Goal: Task Accomplishment & Management: Complete application form

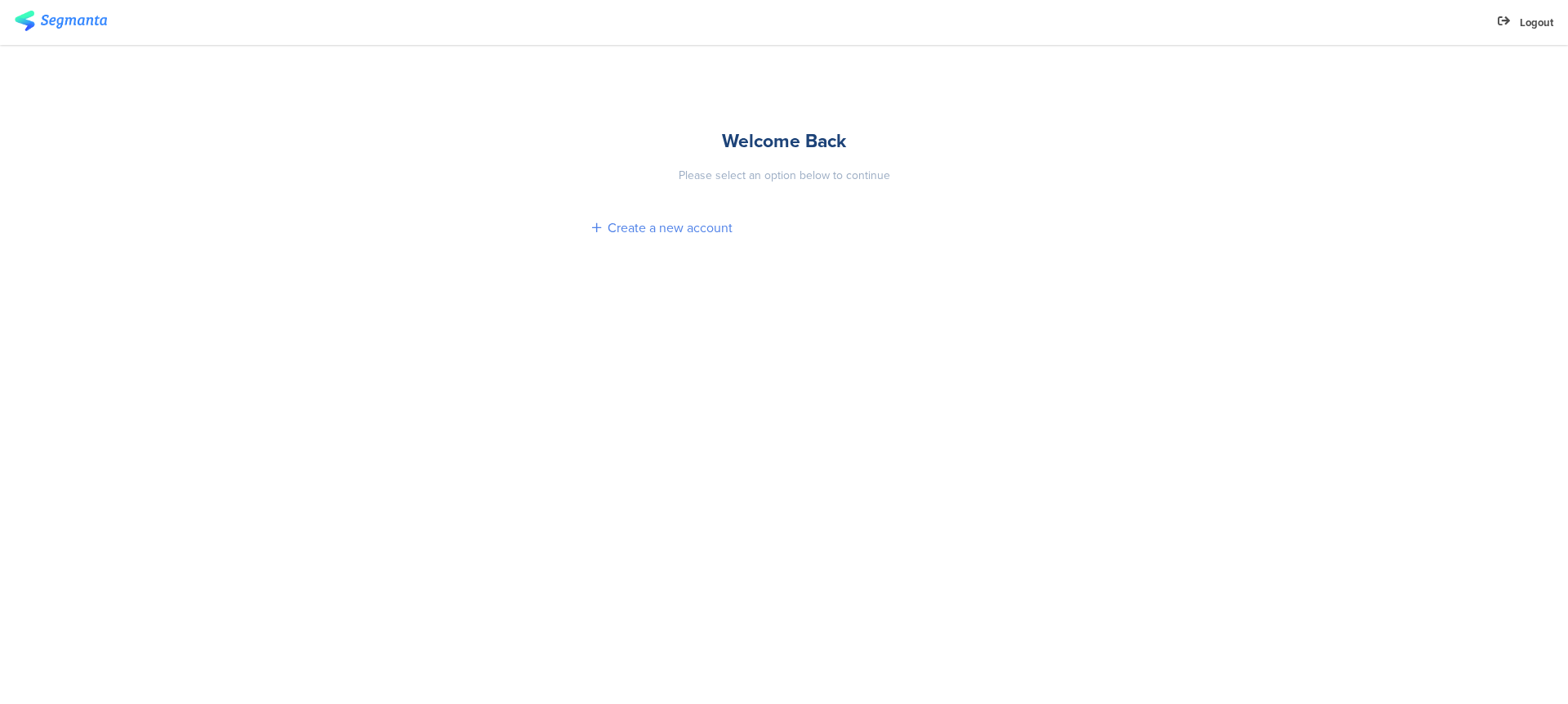
click at [631, 231] on div "Create a new account" at bounding box center [670, 227] width 125 height 18
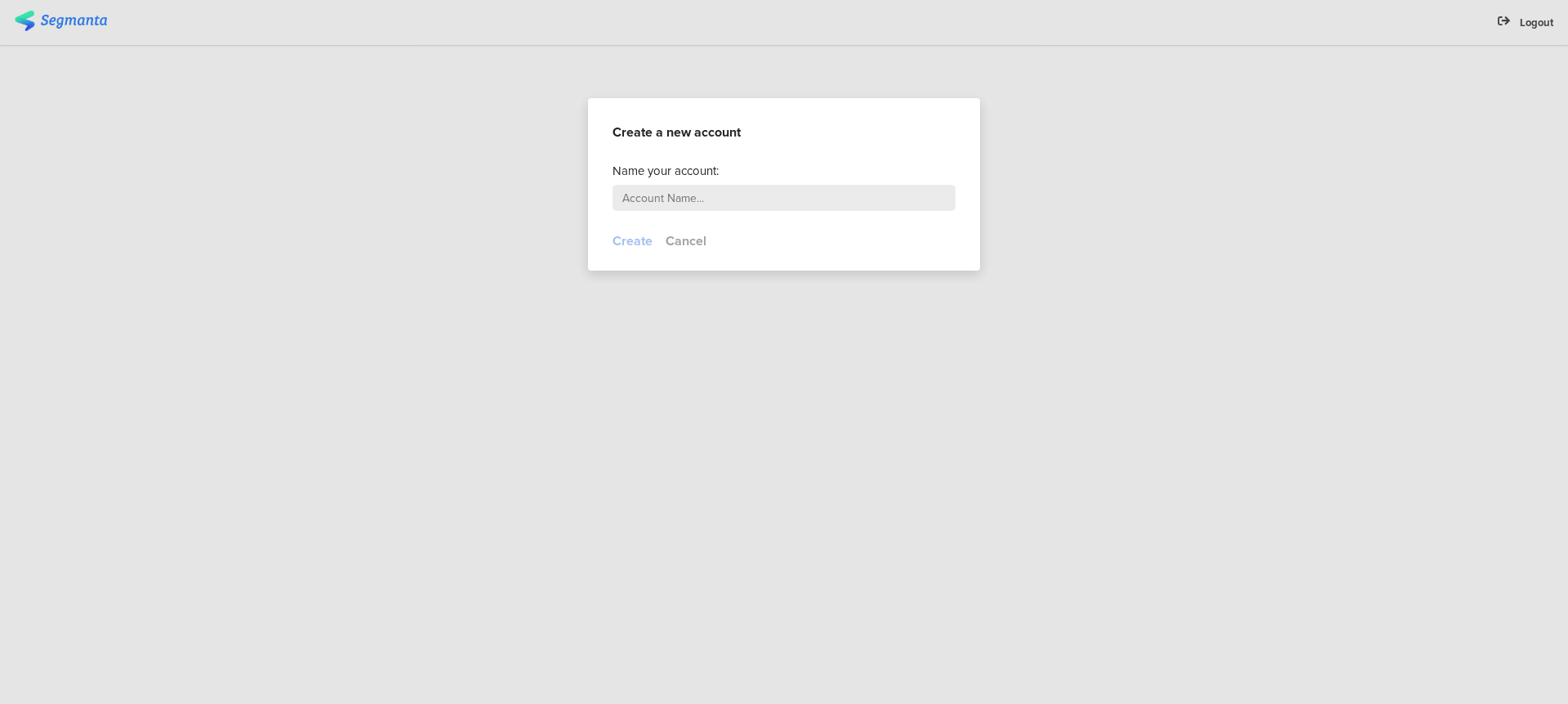
click at [655, 196] on input "text" at bounding box center [784, 198] width 343 height 26
drag, startPoint x: 659, startPoint y: 202, endPoint x: 669, endPoint y: 199, distance: 10.4
click at [660, 202] on input "text" at bounding box center [784, 198] width 343 height 26
type input "d"
type input "Dor - WellyBox"
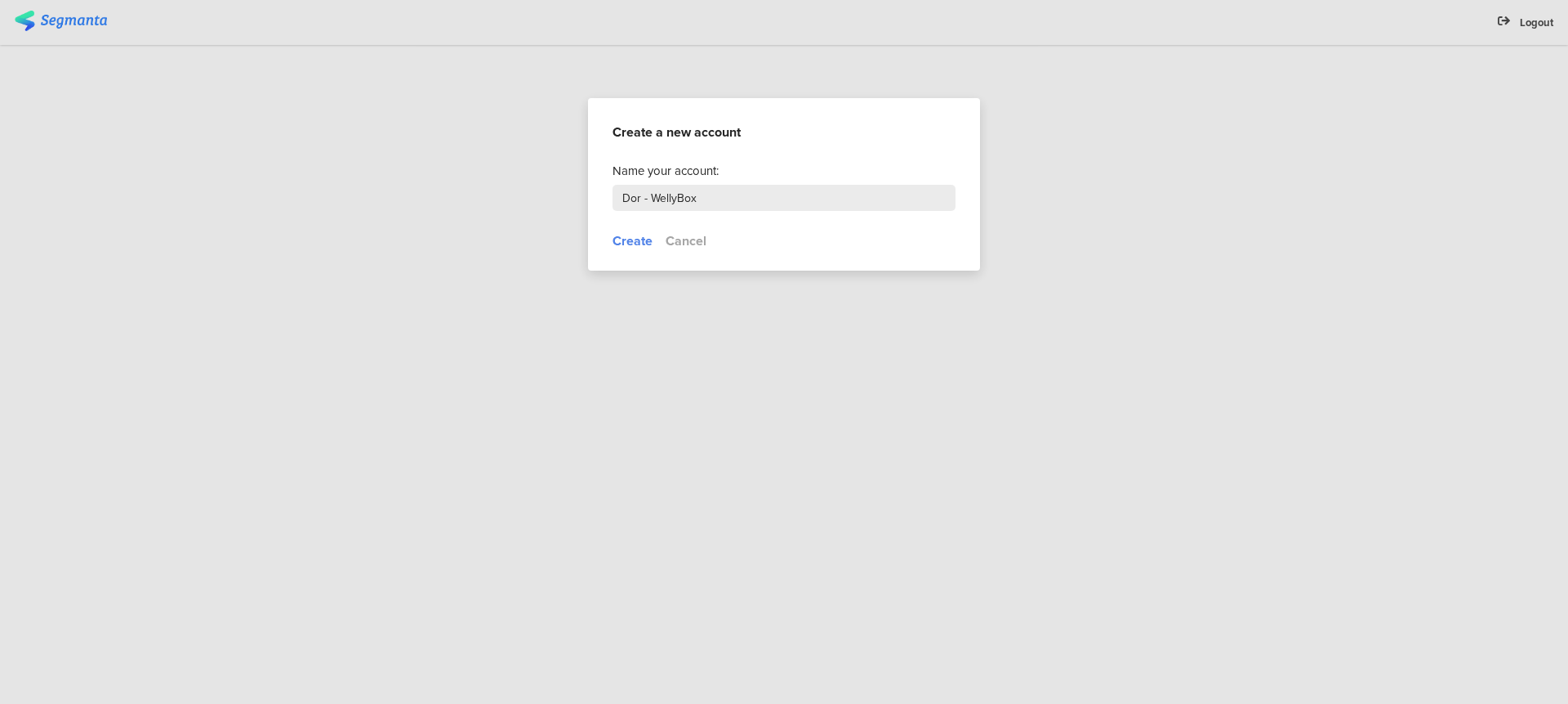
click at [623, 246] on button "Create" at bounding box center [633, 240] width 40 height 18
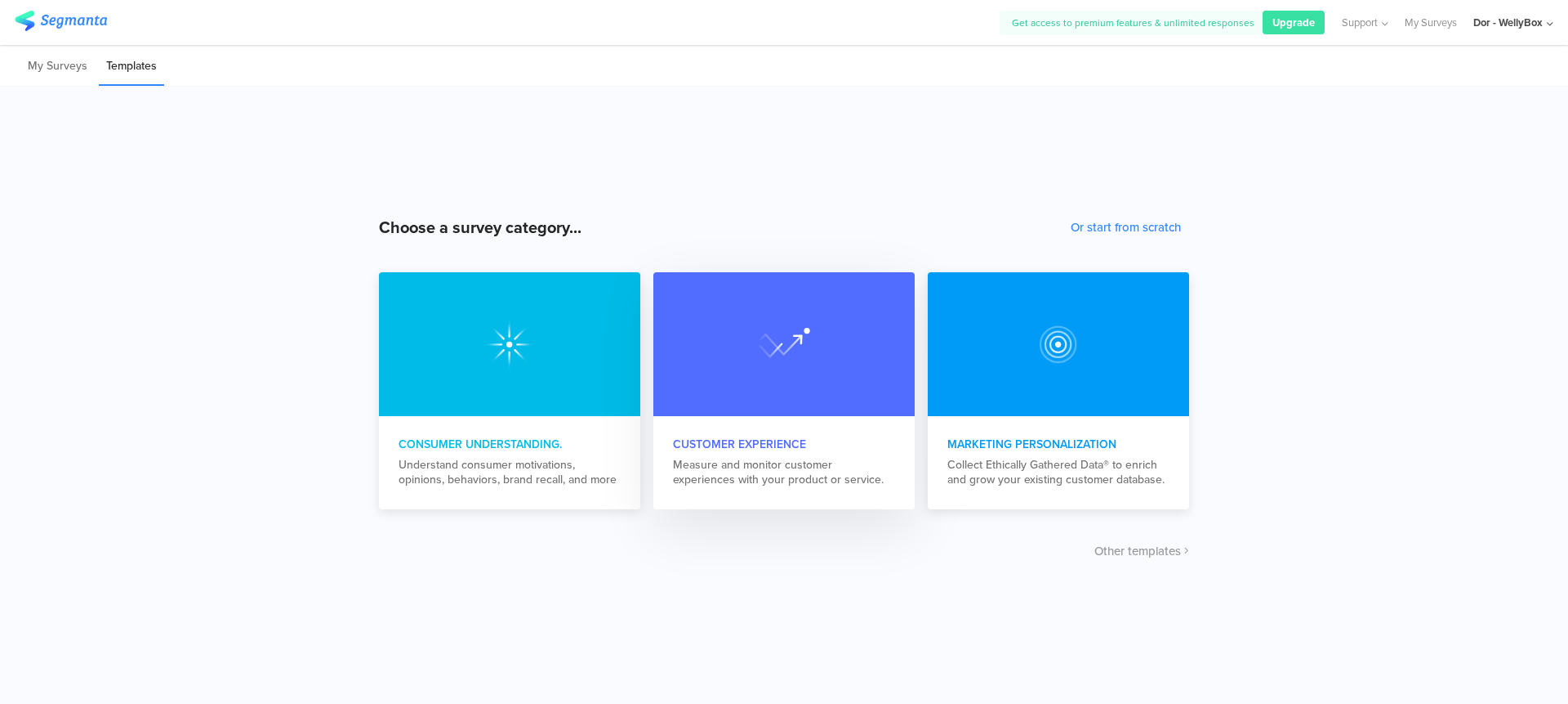
click at [818, 463] on div "Measure and monitor customer experiences with your product or service." at bounding box center [784, 472] width 222 height 29
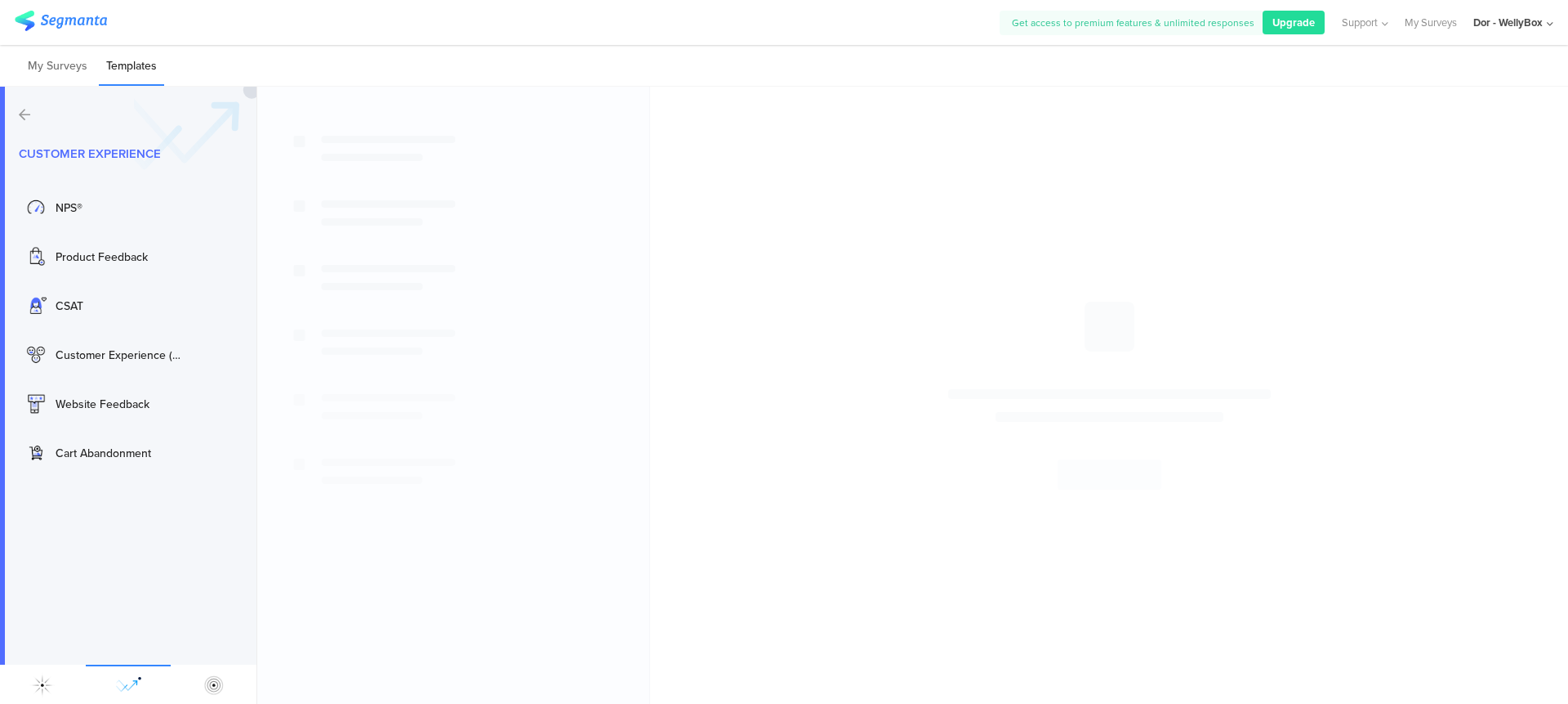
click at [1281, 32] on div "Upgrade" at bounding box center [1294, 22] width 62 height 24
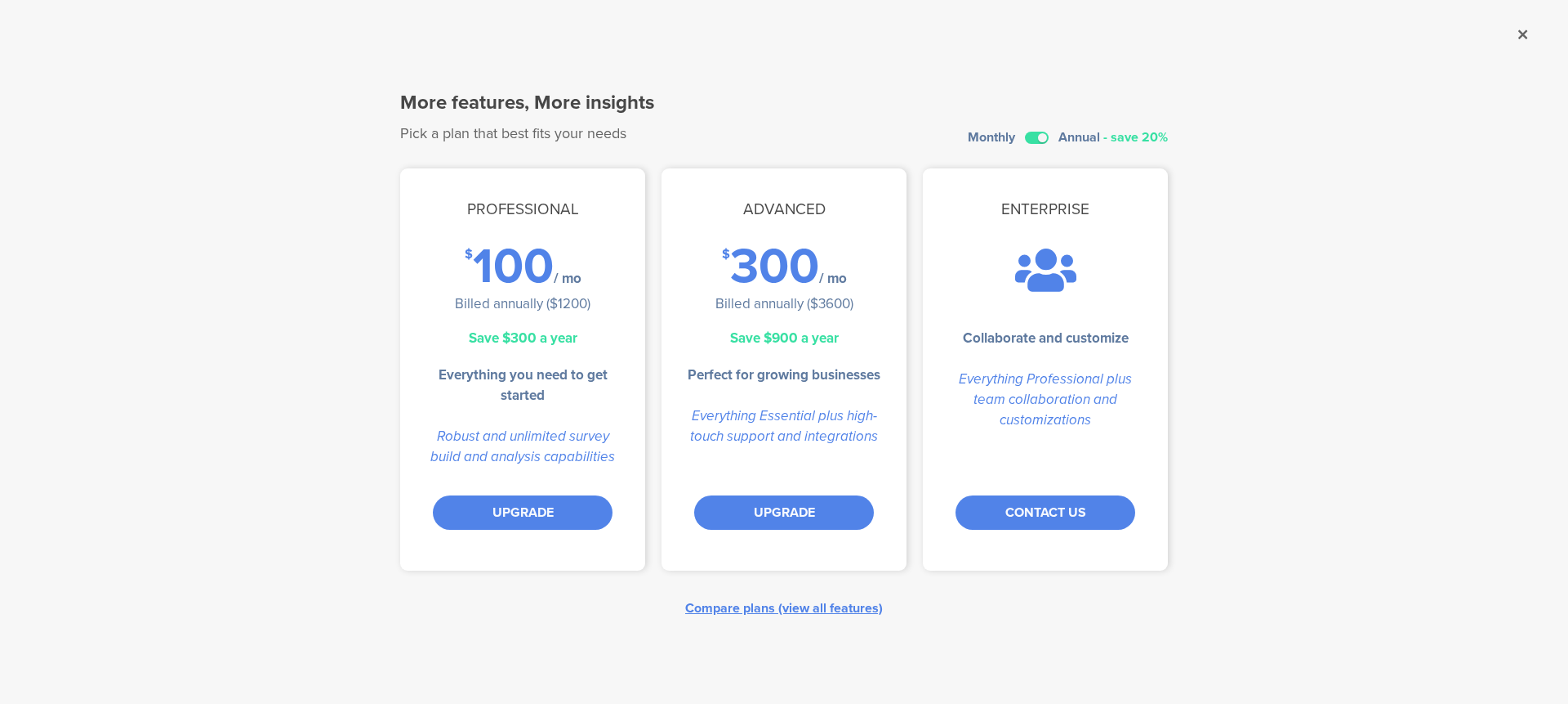
click at [791, 603] on div "Compare plans (view all features)" at bounding box center [784, 607] width 198 height 18
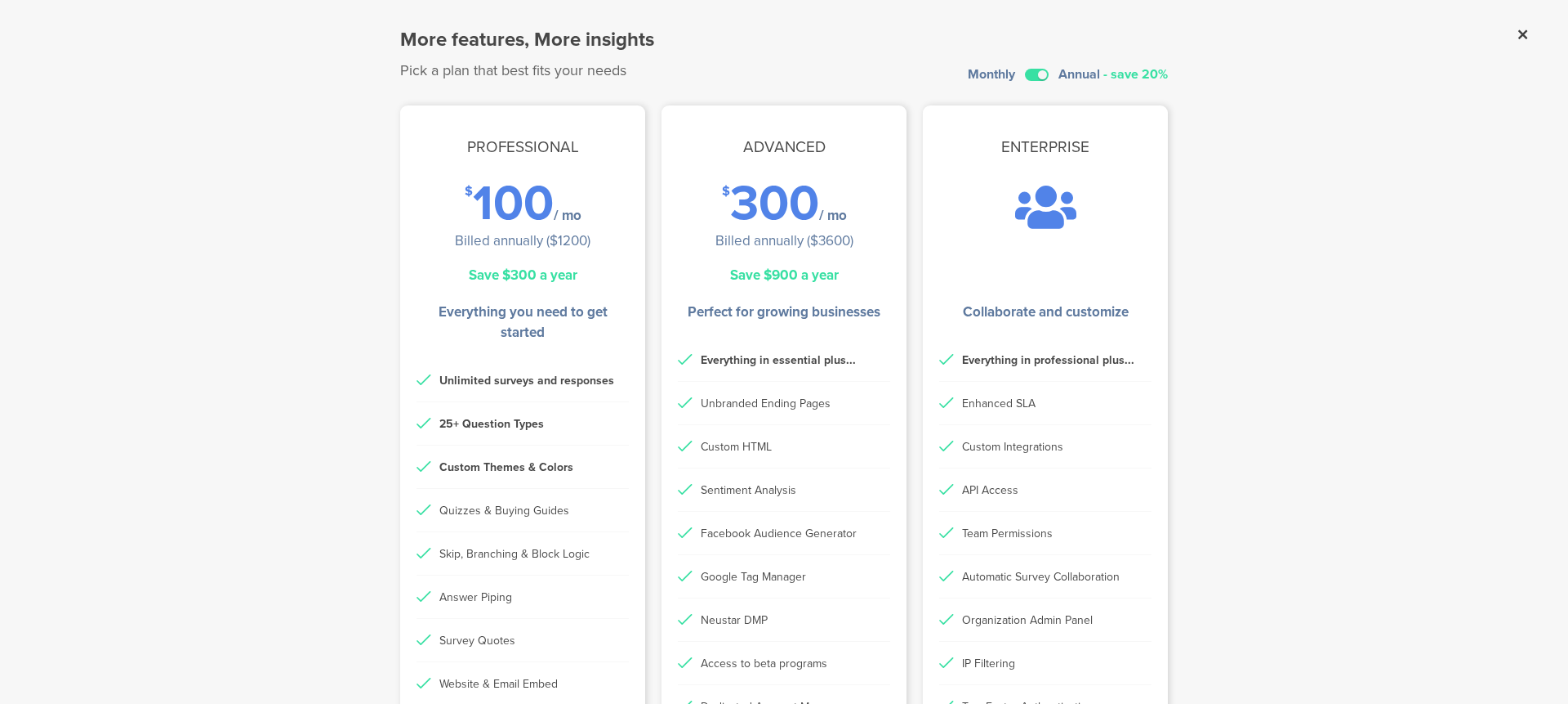
click at [1519, 33] on icon at bounding box center [1523, 34] width 9 height 15
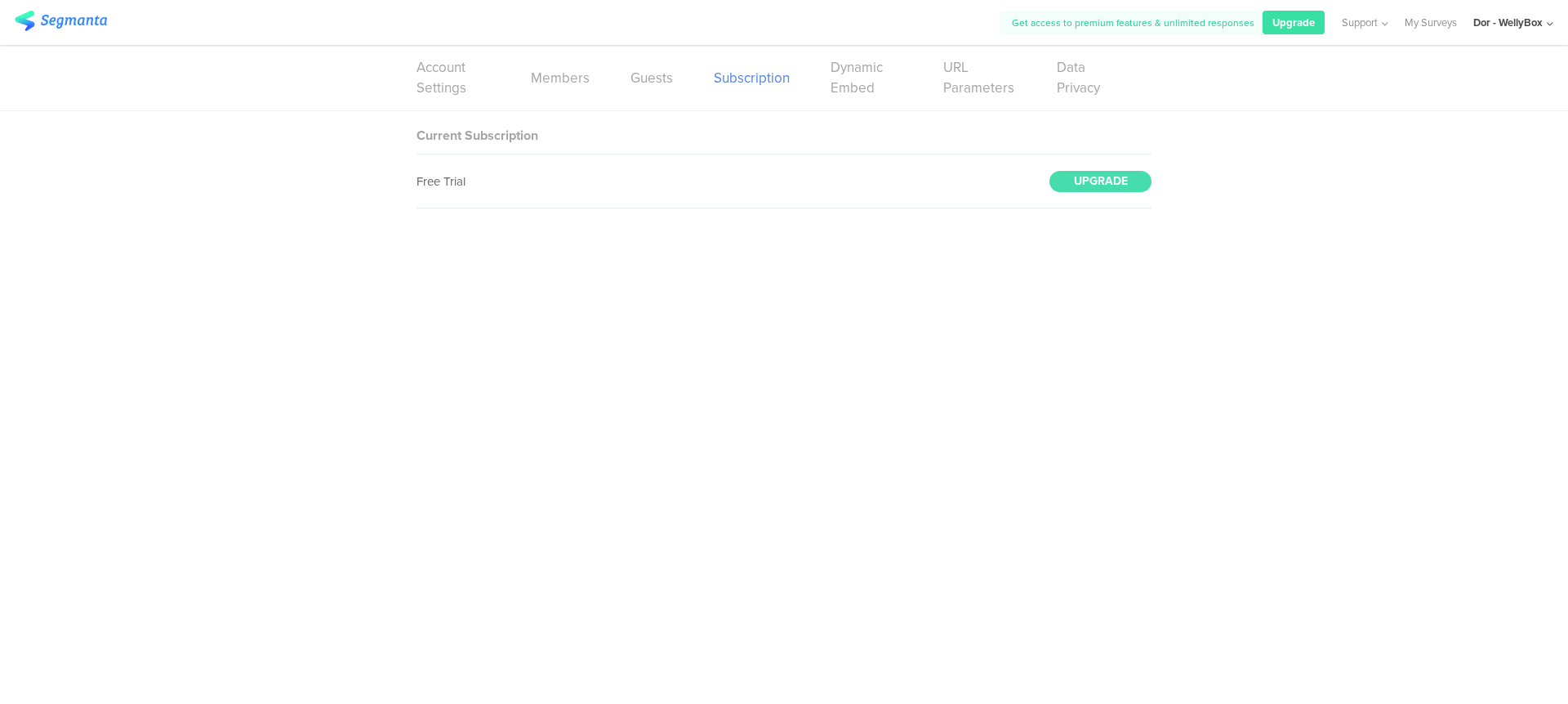
click at [82, 27] on img at bounding box center [61, 20] width 92 height 20
